Goal: Complete application form

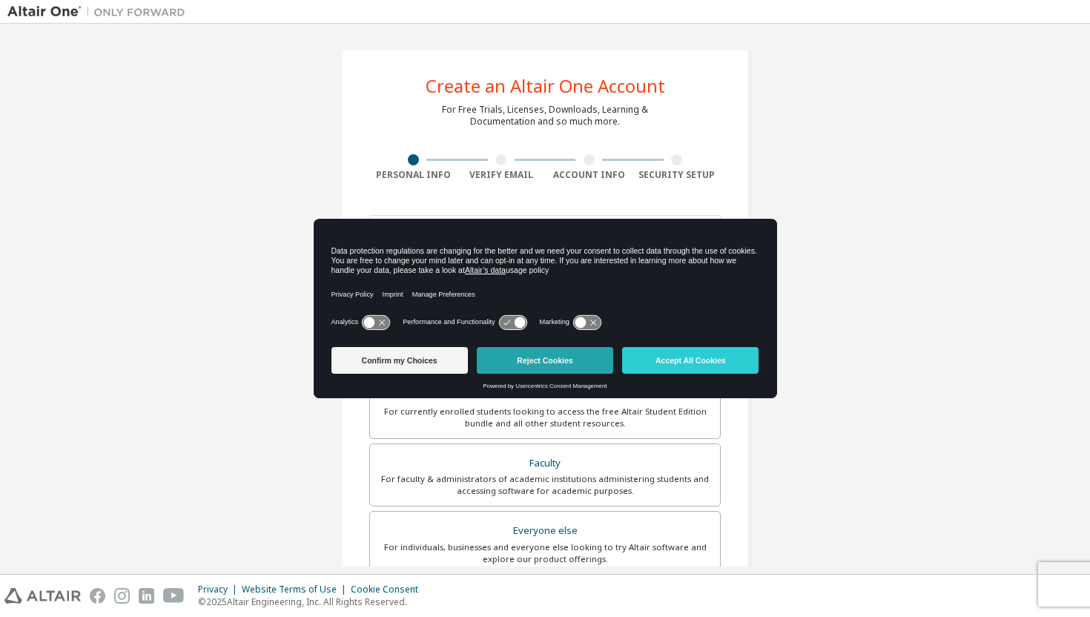
click at [570, 352] on button "Reject Cookies" at bounding box center [545, 360] width 136 height 27
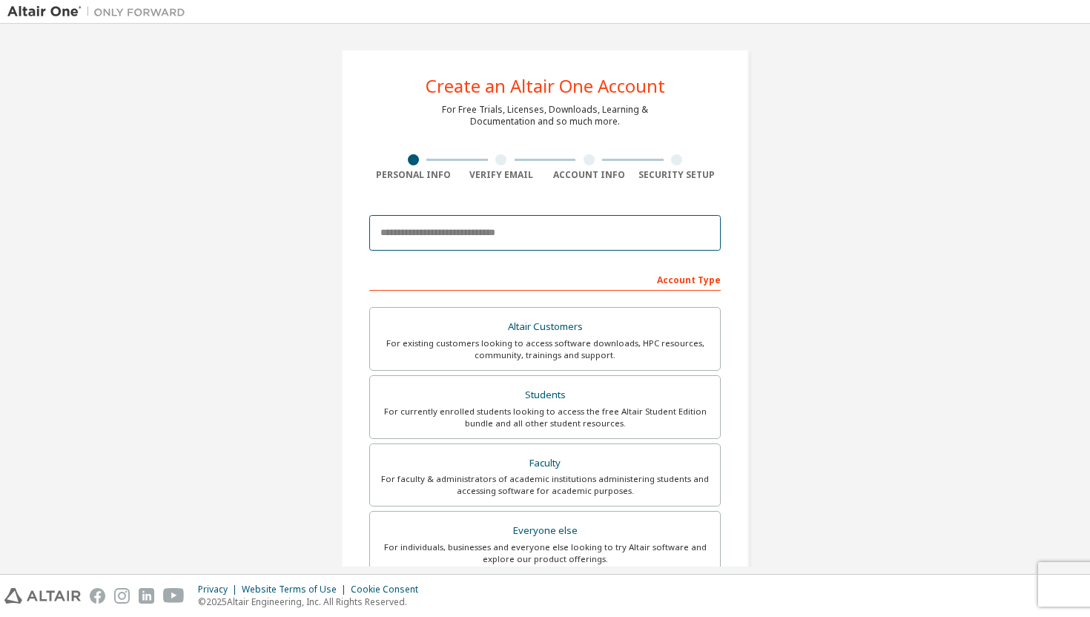
click at [502, 239] on input "email" at bounding box center [544, 233] width 351 height 36
type input "**********"
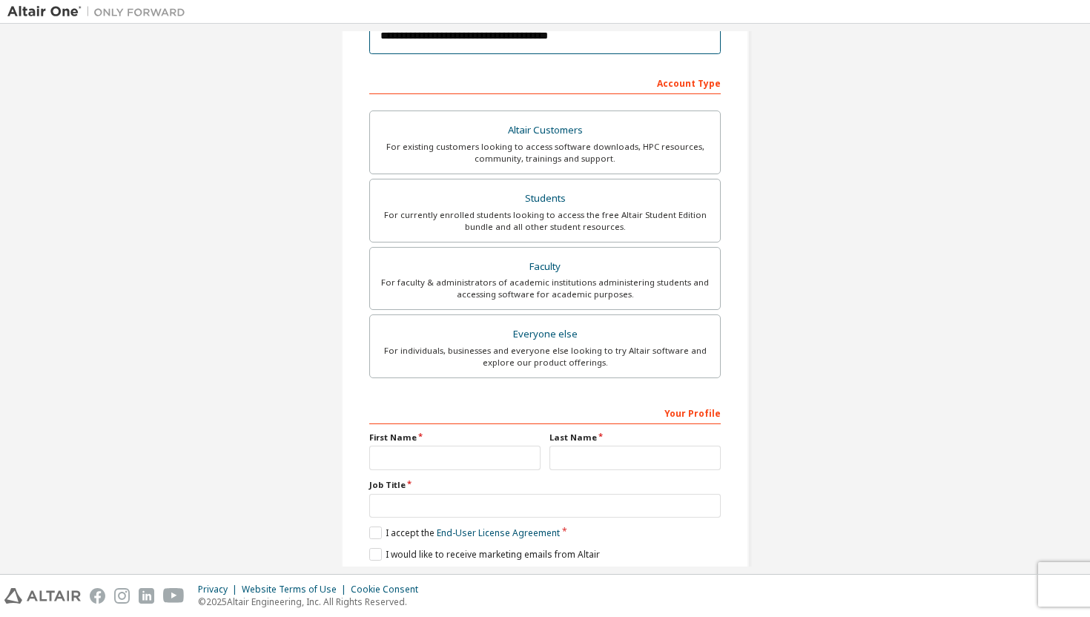
scroll to position [250, 0]
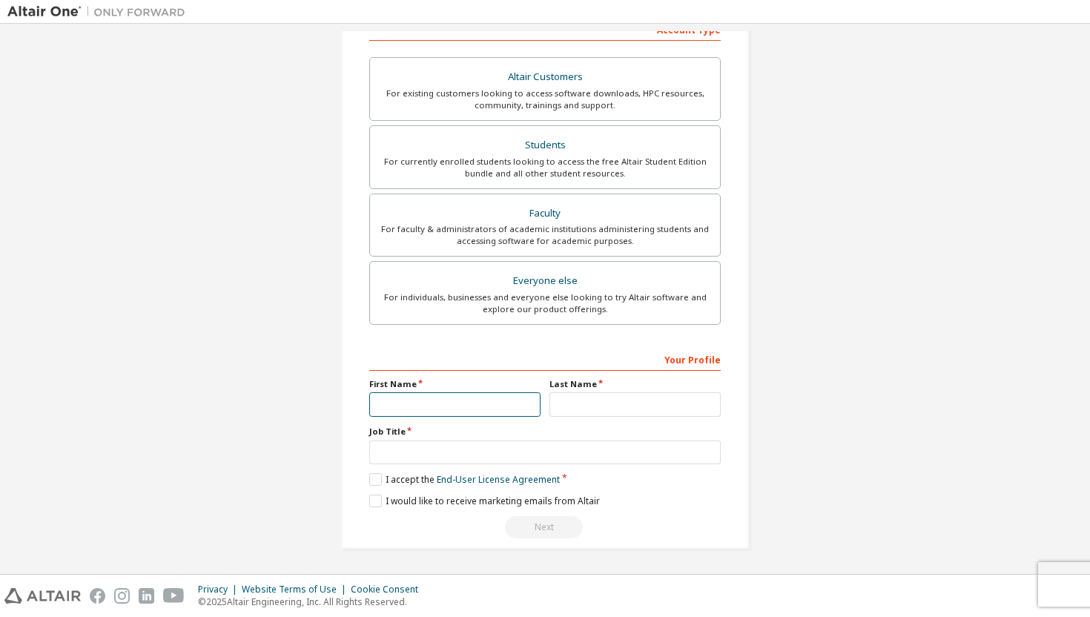
click at [475, 409] on input "text" at bounding box center [454, 404] width 171 height 24
type input "**********"
click at [601, 397] on input "text" at bounding box center [634, 404] width 171 height 24
type input "********"
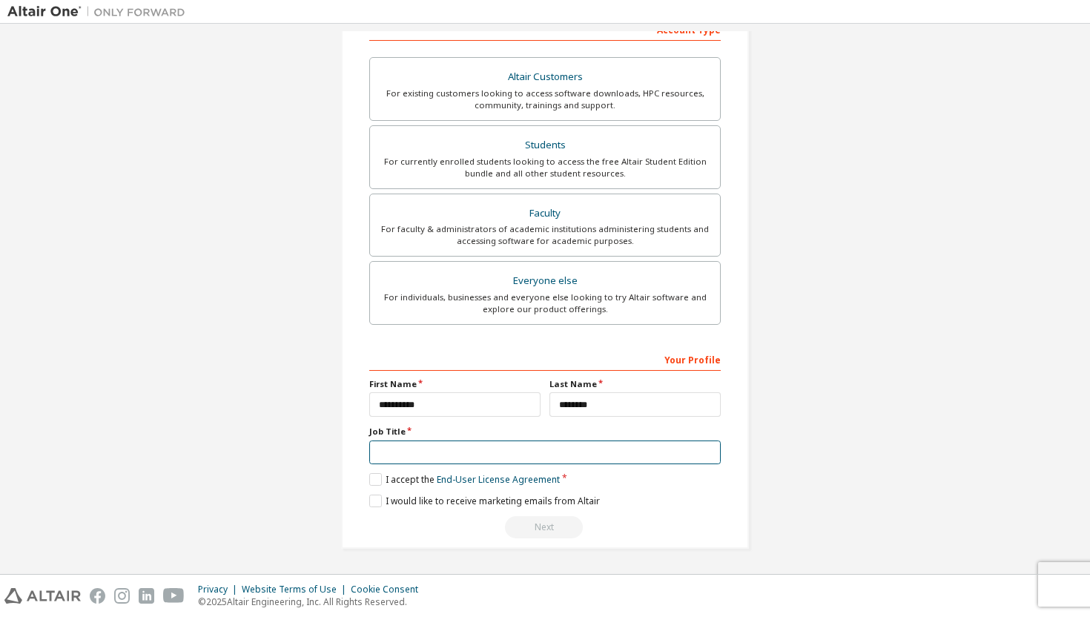
click at [520, 452] on input "text" at bounding box center [544, 452] width 351 height 24
type input "*********"
click at [535, 482] on link "End-User License Agreement" at bounding box center [498, 479] width 123 height 13
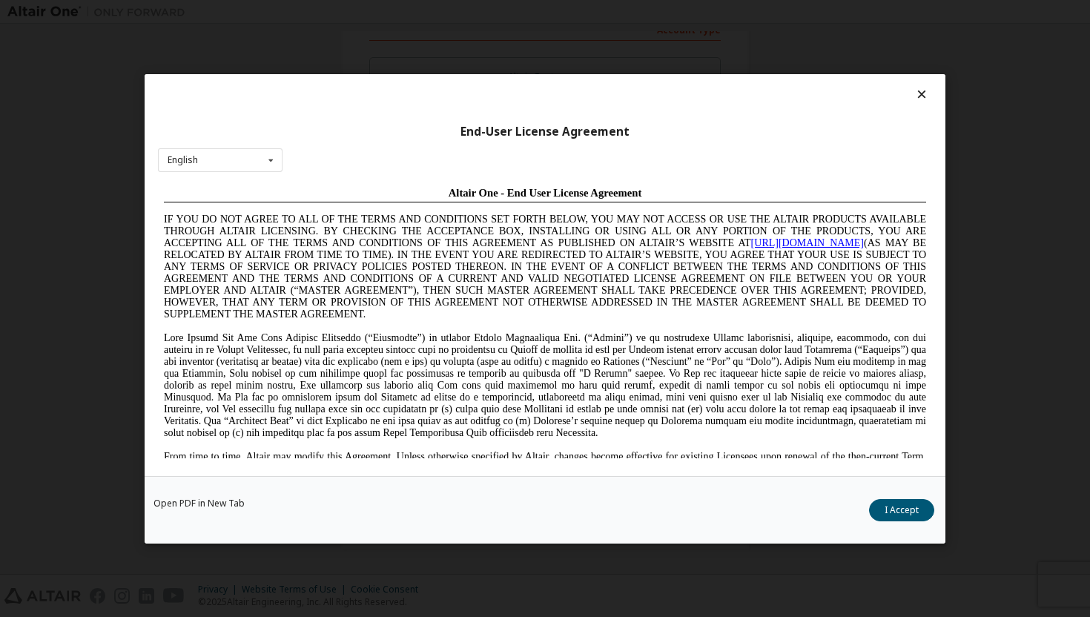
scroll to position [0, 0]
click at [923, 508] on button "I Accept" at bounding box center [901, 509] width 65 height 22
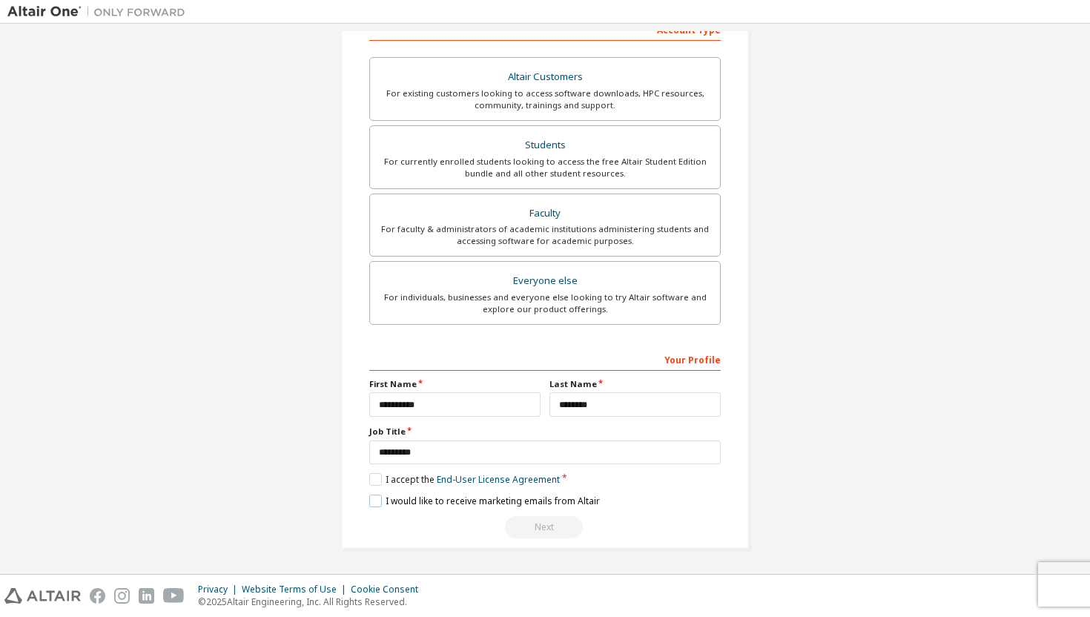
click at [466, 499] on label "I would like to receive marketing emails from Altair" at bounding box center [484, 501] width 231 height 13
click at [447, 503] on label "I would like to receive marketing emails from Altair" at bounding box center [484, 501] width 231 height 13
click at [552, 535] on div "Next" at bounding box center [544, 527] width 351 height 22
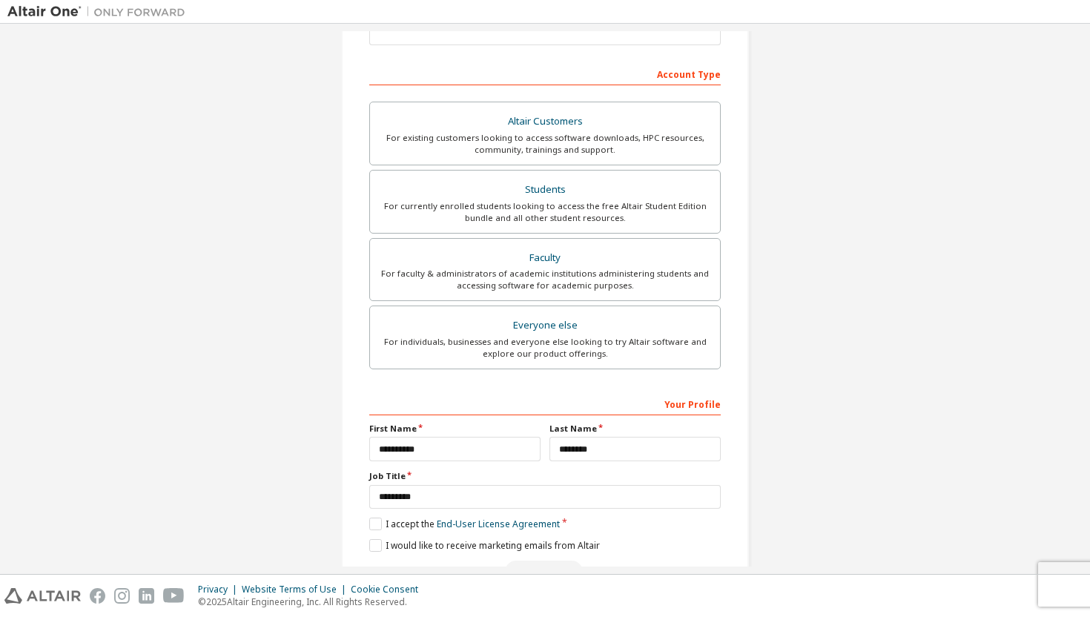
scroll to position [208, 0]
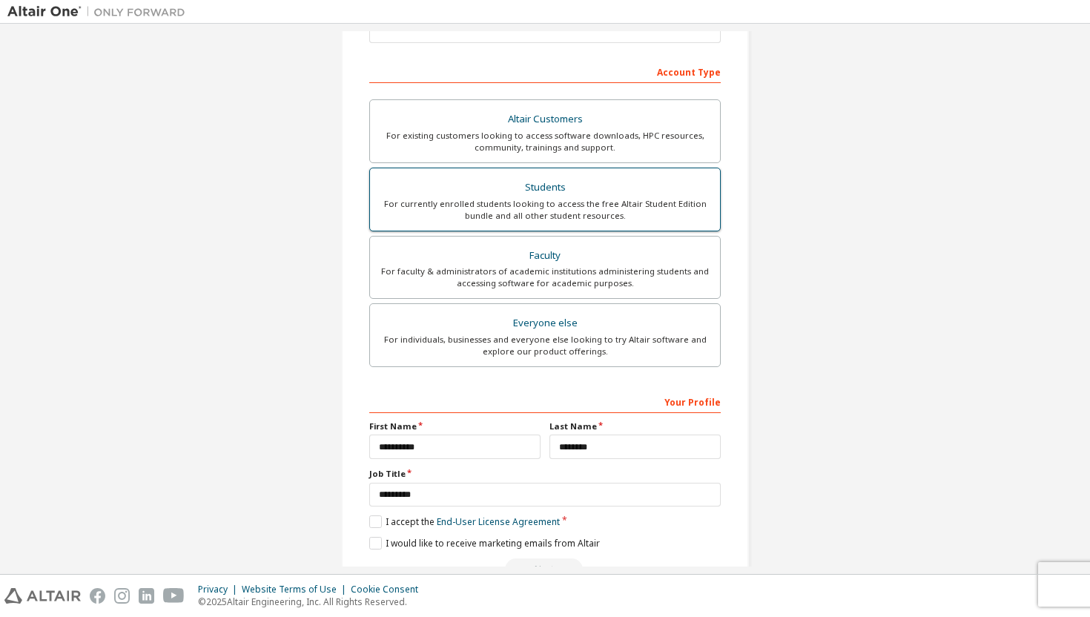
click at [610, 211] on div "For currently enrolled students looking to access the free Altair Student Editi…" at bounding box center [545, 210] width 332 height 24
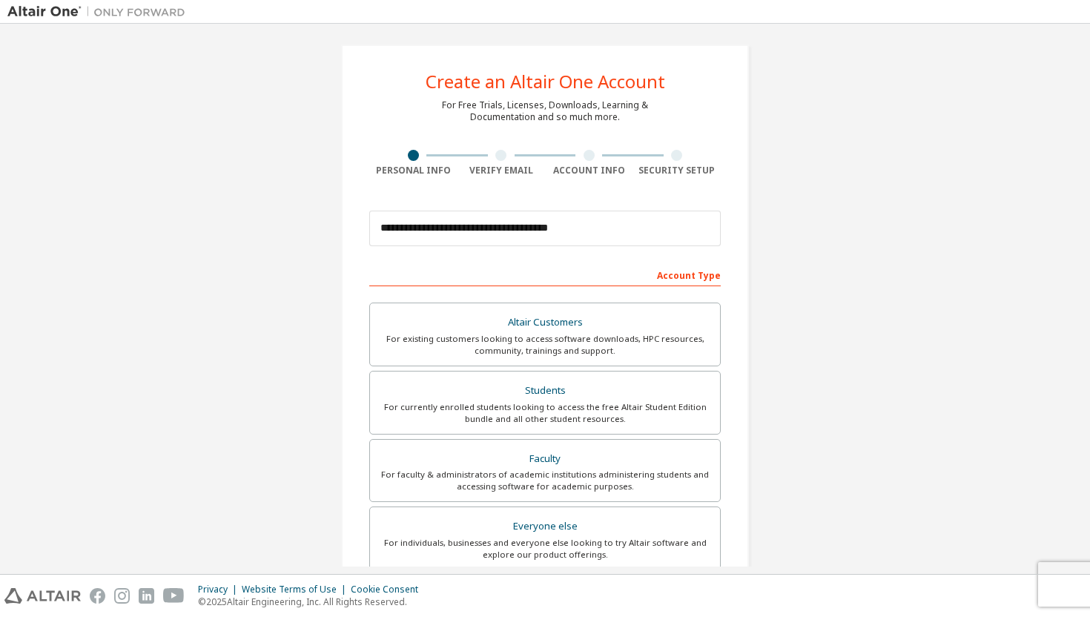
scroll to position [0, 0]
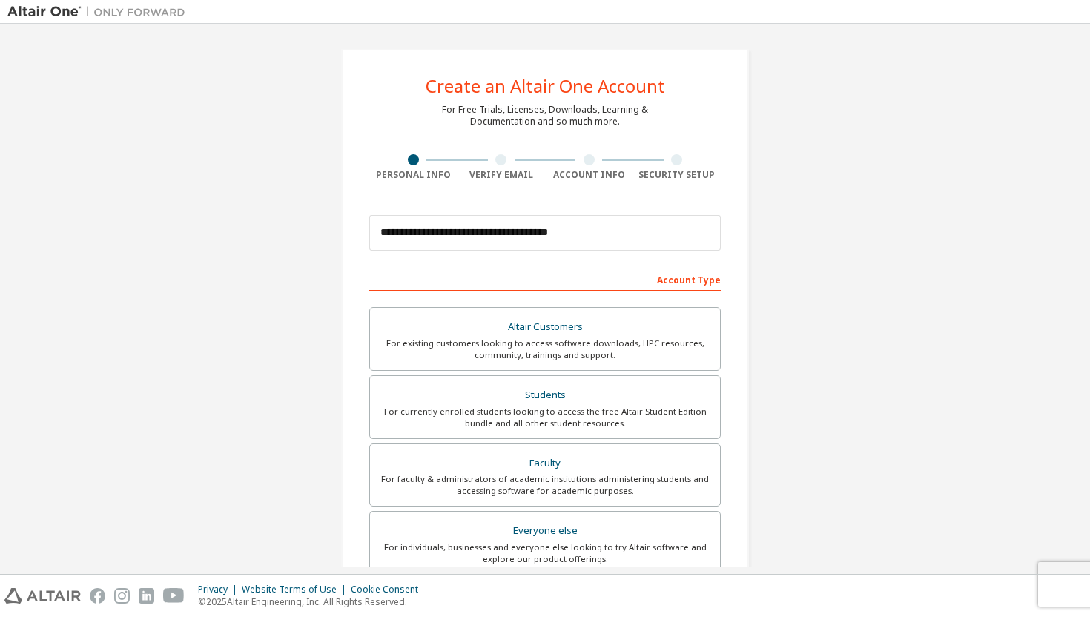
click at [501, 159] on div at bounding box center [500, 159] width 11 height 11
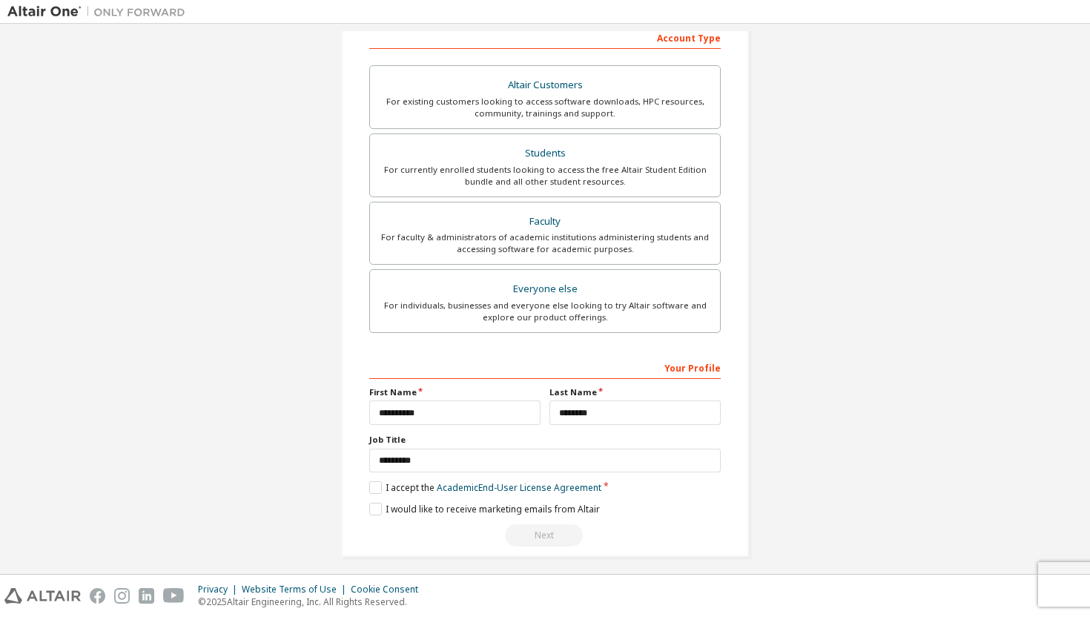
scroll to position [250, 0]
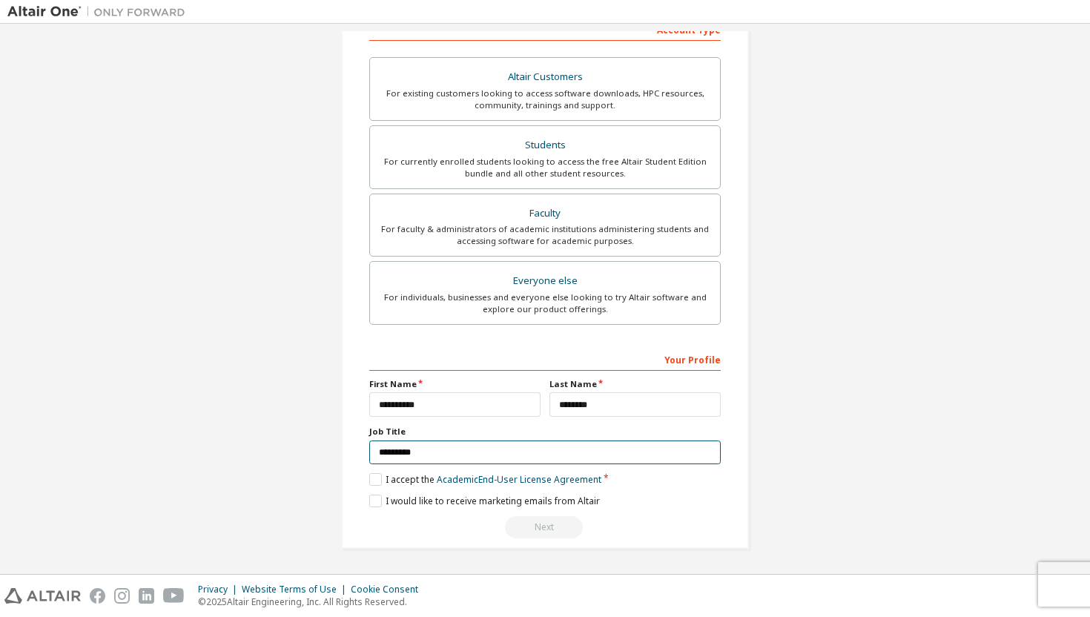
click at [541, 452] on input "*********" at bounding box center [544, 452] width 351 height 24
click at [370, 480] on label "I accept the Academic End-User License Agreement" at bounding box center [485, 479] width 232 height 13
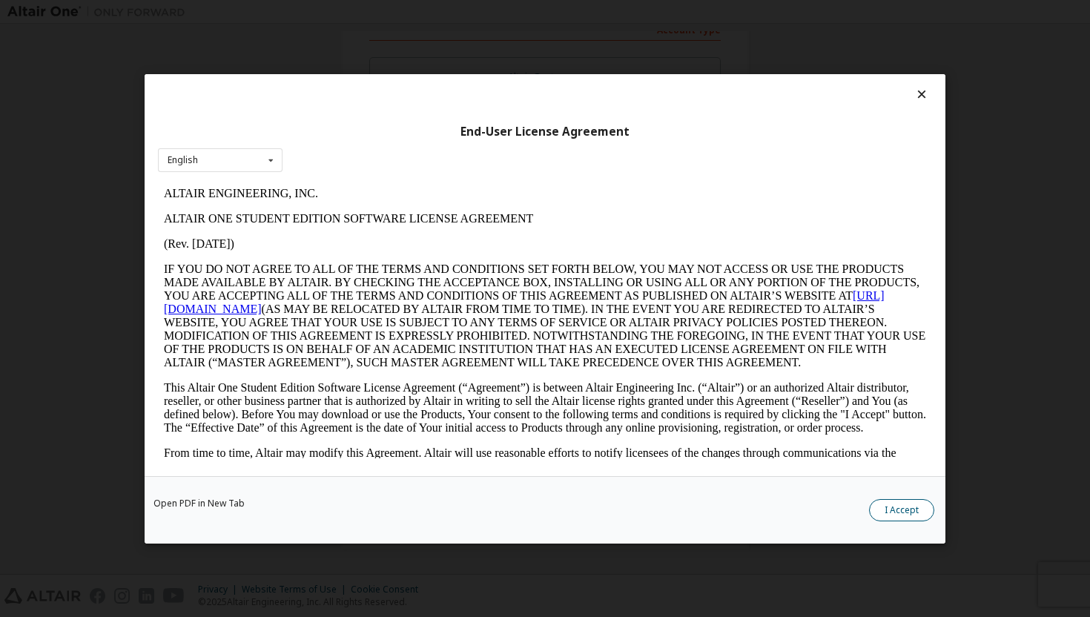
click at [930, 505] on button "I Accept" at bounding box center [901, 509] width 65 height 22
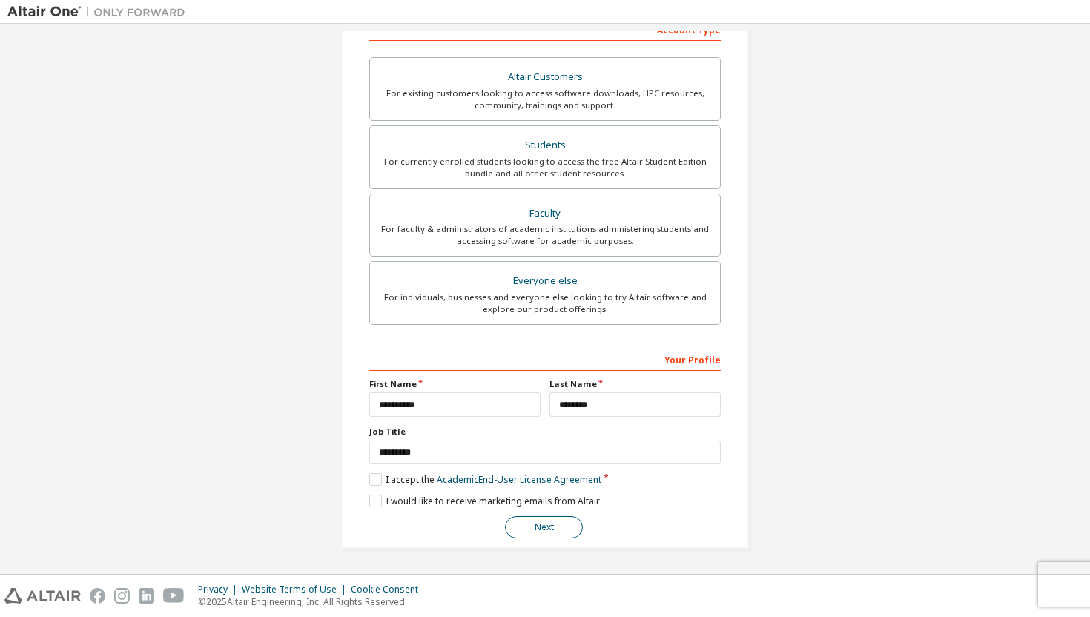
click at [559, 525] on button "Next" at bounding box center [544, 527] width 78 height 22
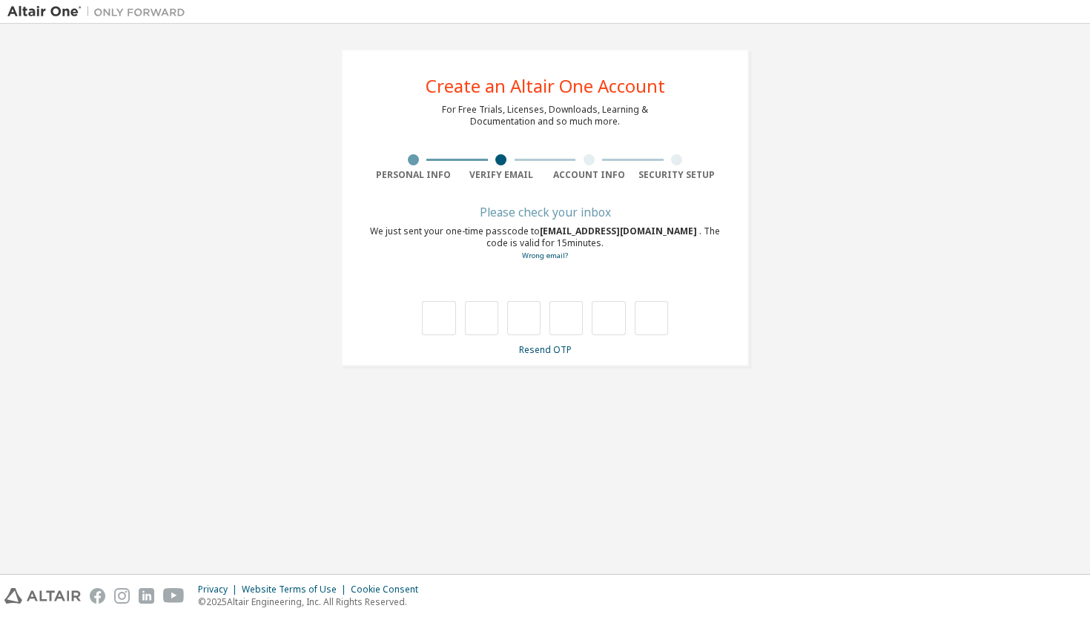
scroll to position [0, 0]
type input "*"
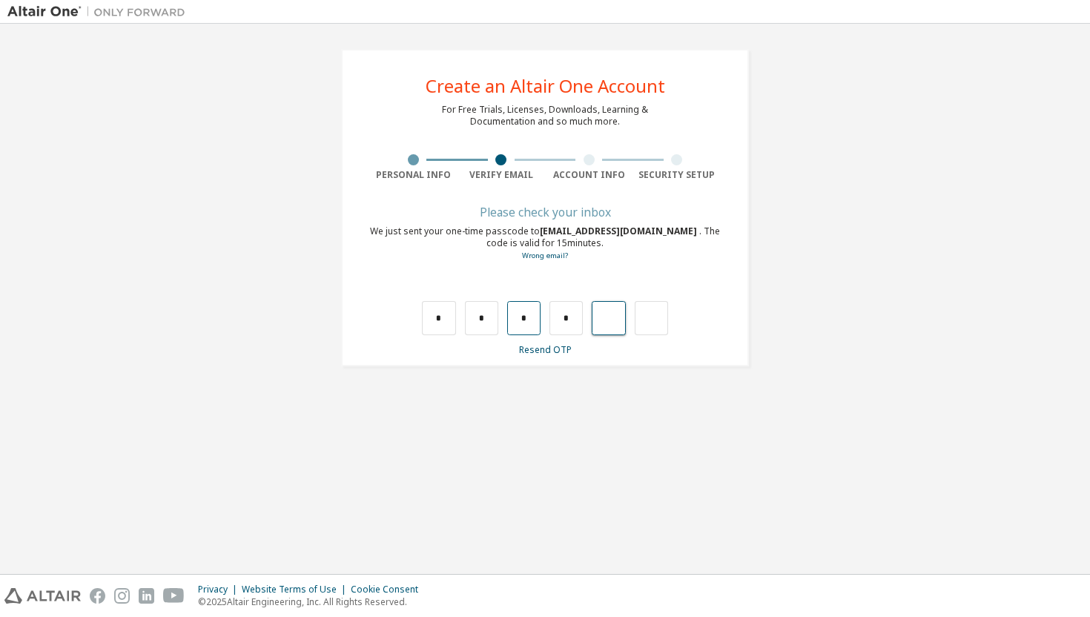
type input "*"
click at [438, 324] on input "text" at bounding box center [438, 318] width 33 height 34
type input "*"
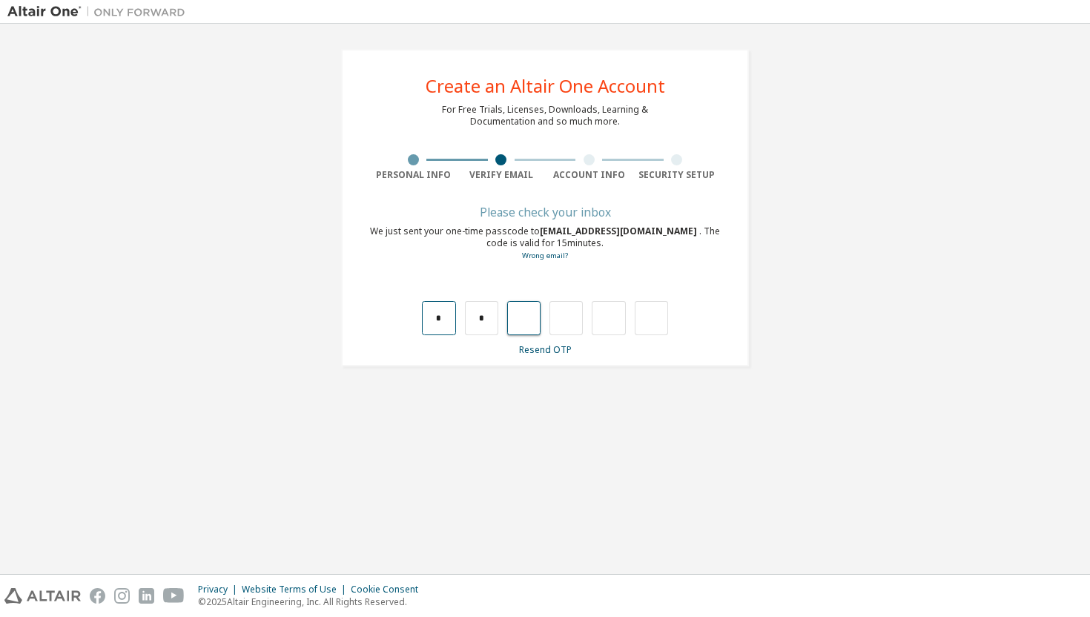
type input "*"
click at [440, 318] on input "text" at bounding box center [438, 318] width 33 height 34
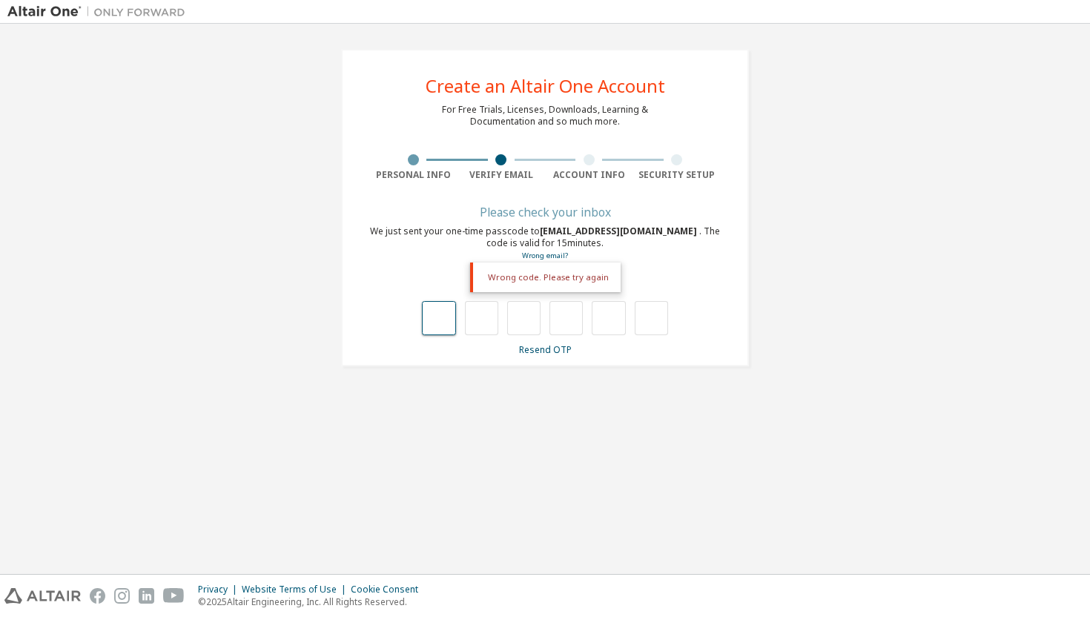
type input "*"
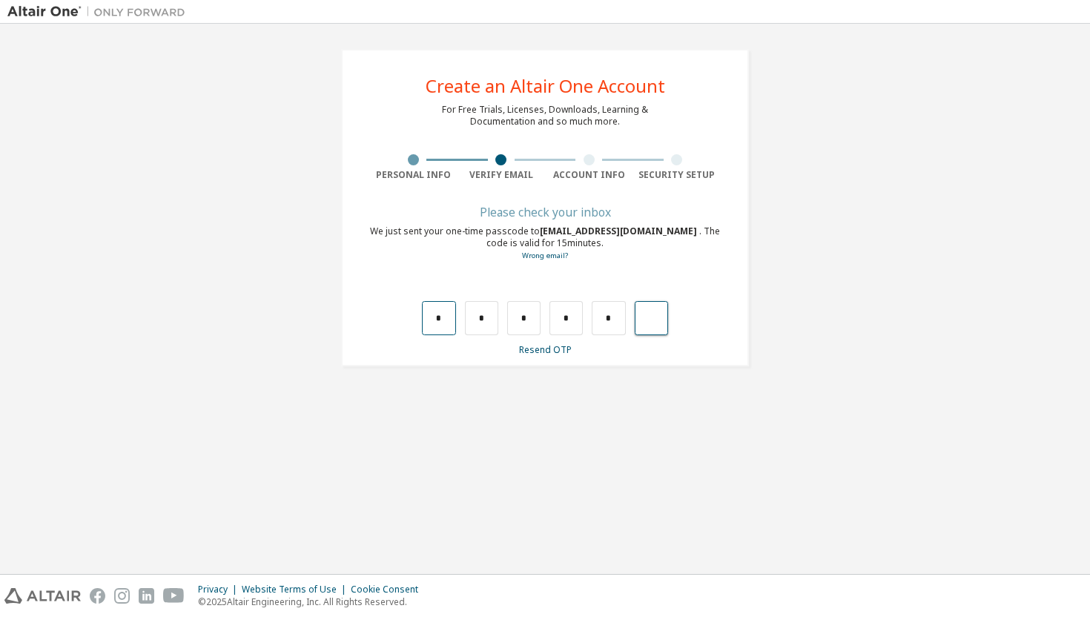
type input "*"
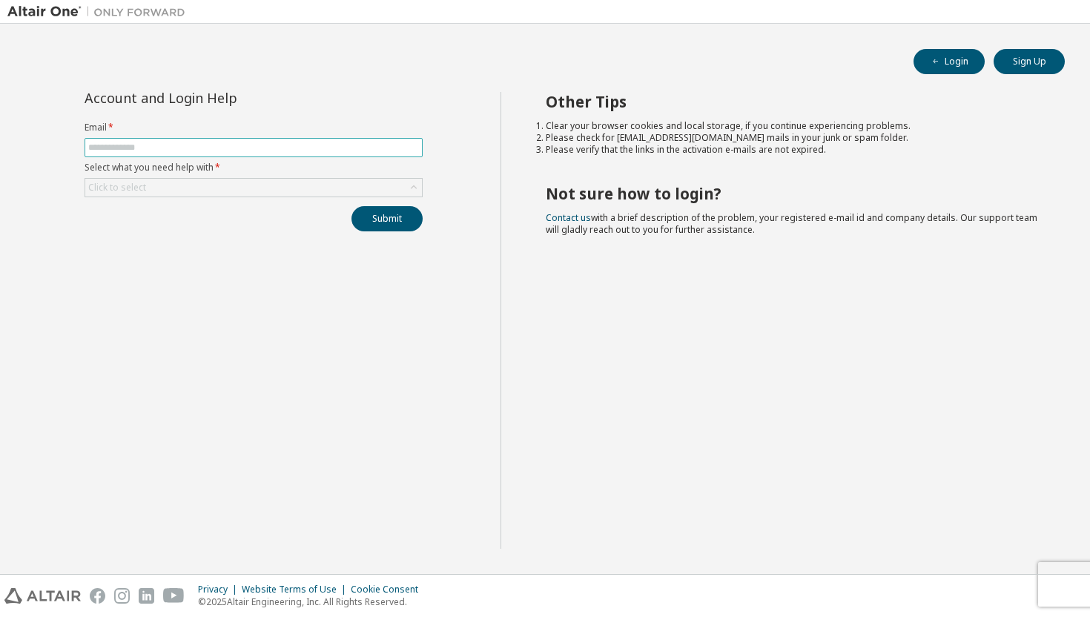
click at [280, 149] on input "text" at bounding box center [253, 148] width 331 height 12
type input "**********"
click at [282, 182] on div "Click to select" at bounding box center [253, 188] width 337 height 18
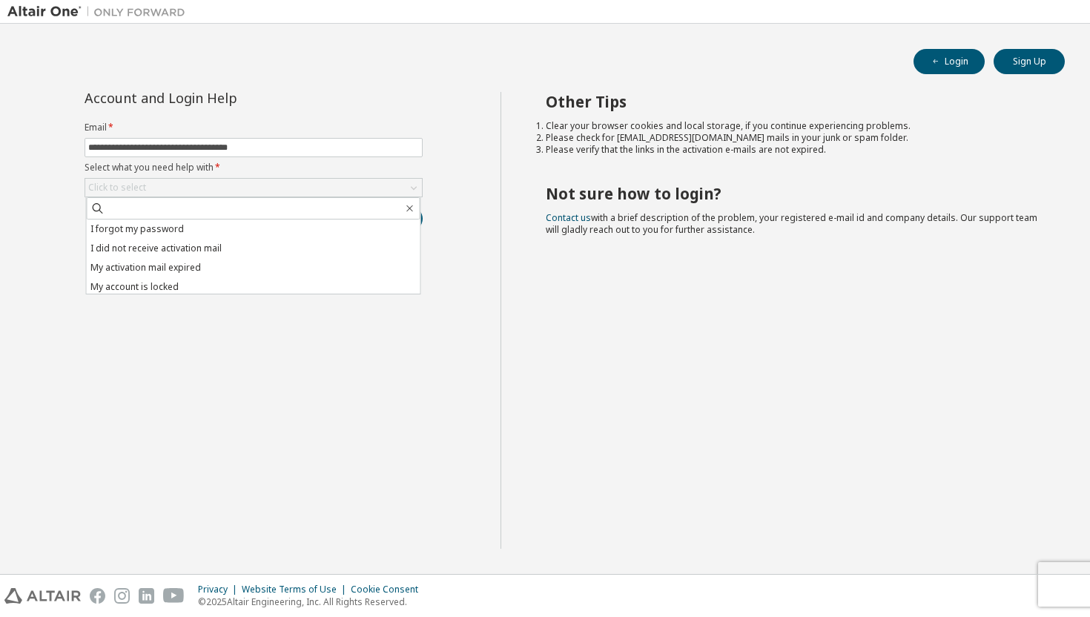
click at [282, 333] on div "**********" at bounding box center [253, 320] width 493 height 457
